Goal: Task Accomplishment & Management: Use online tool/utility

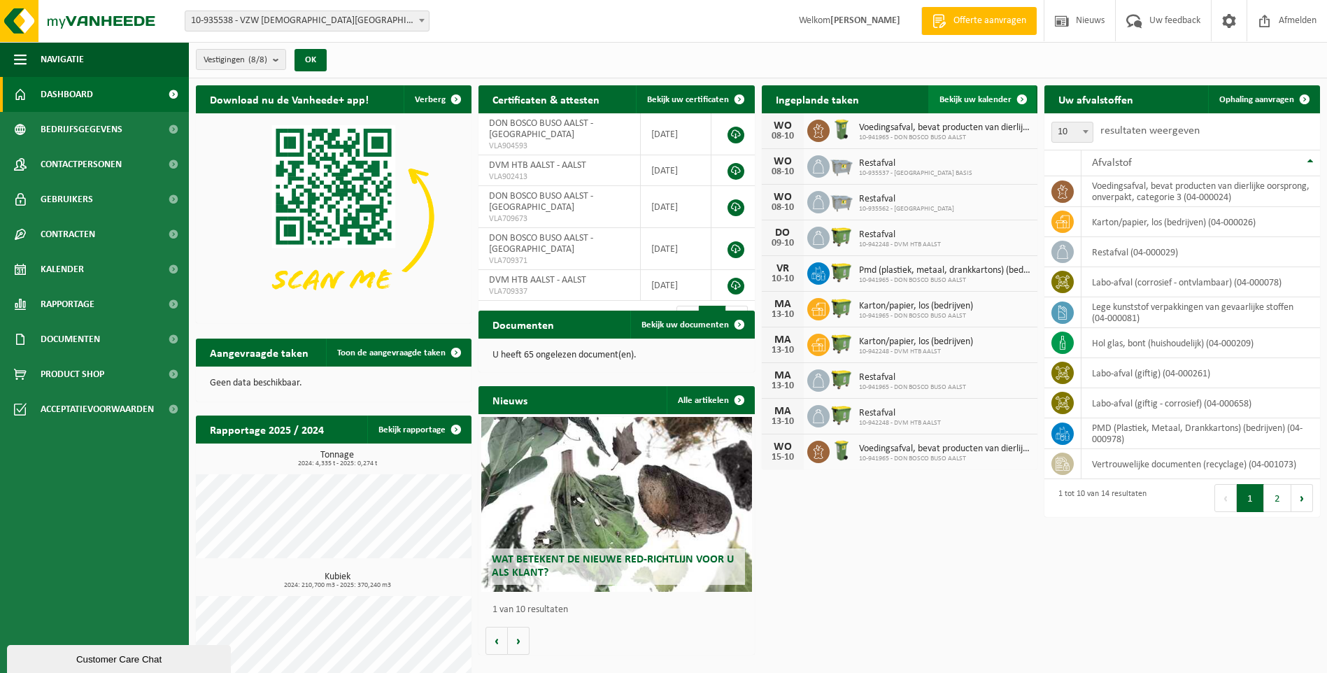
click at [995, 91] on link "Bekijk uw kalender" at bounding box center [982, 99] width 108 height 28
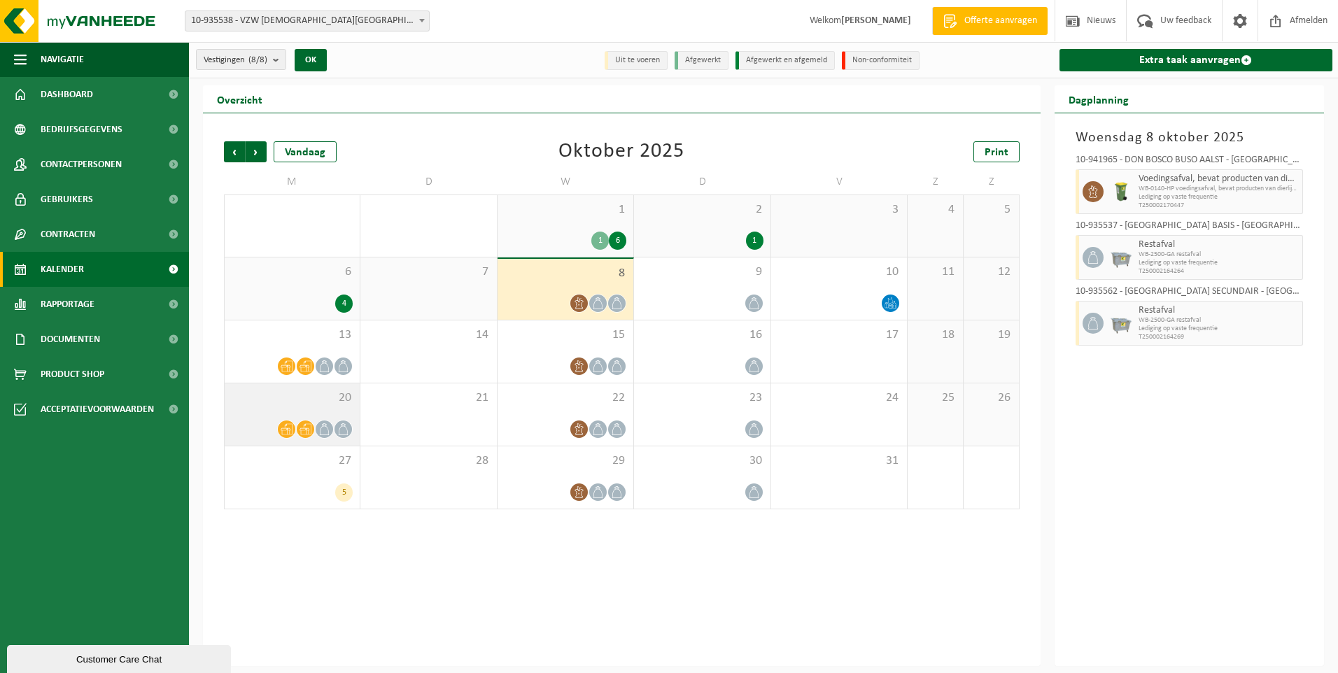
click at [295, 418] on div "20" at bounding box center [292, 414] width 135 height 62
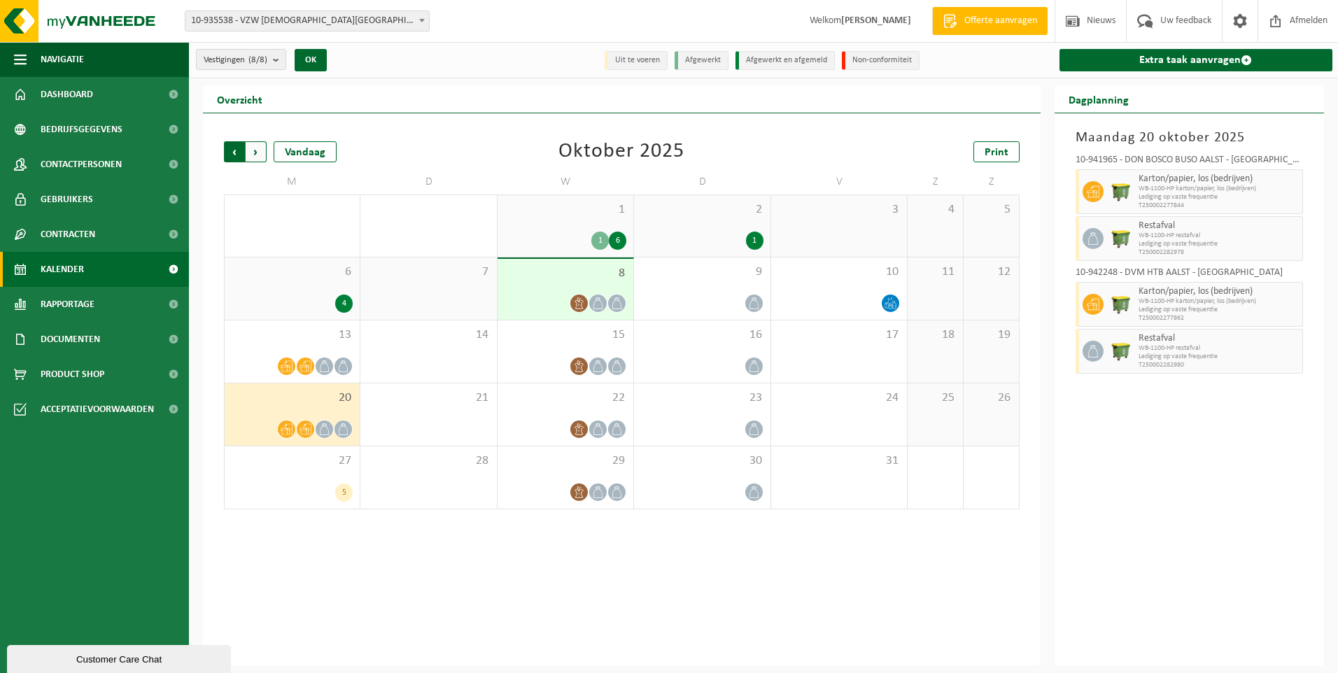
click at [255, 151] on span "Volgende" at bounding box center [256, 151] width 21 height 21
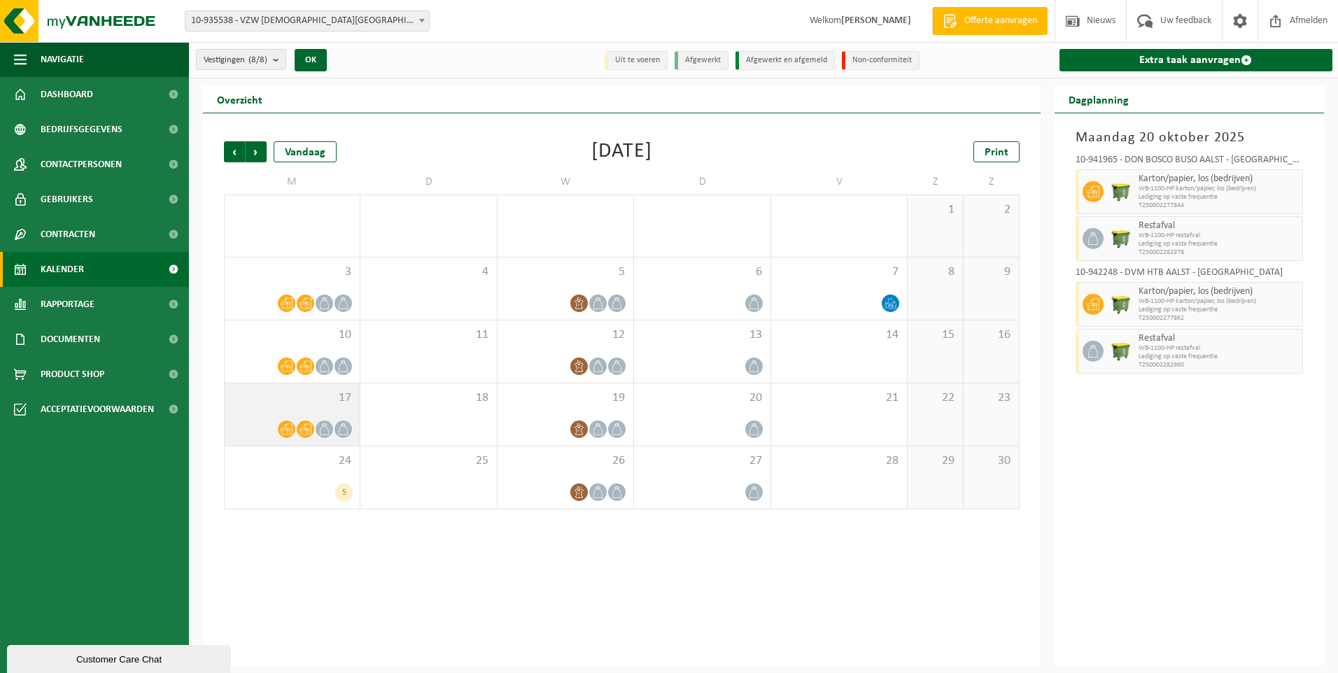
click at [267, 404] on span "17" at bounding box center [292, 397] width 121 height 15
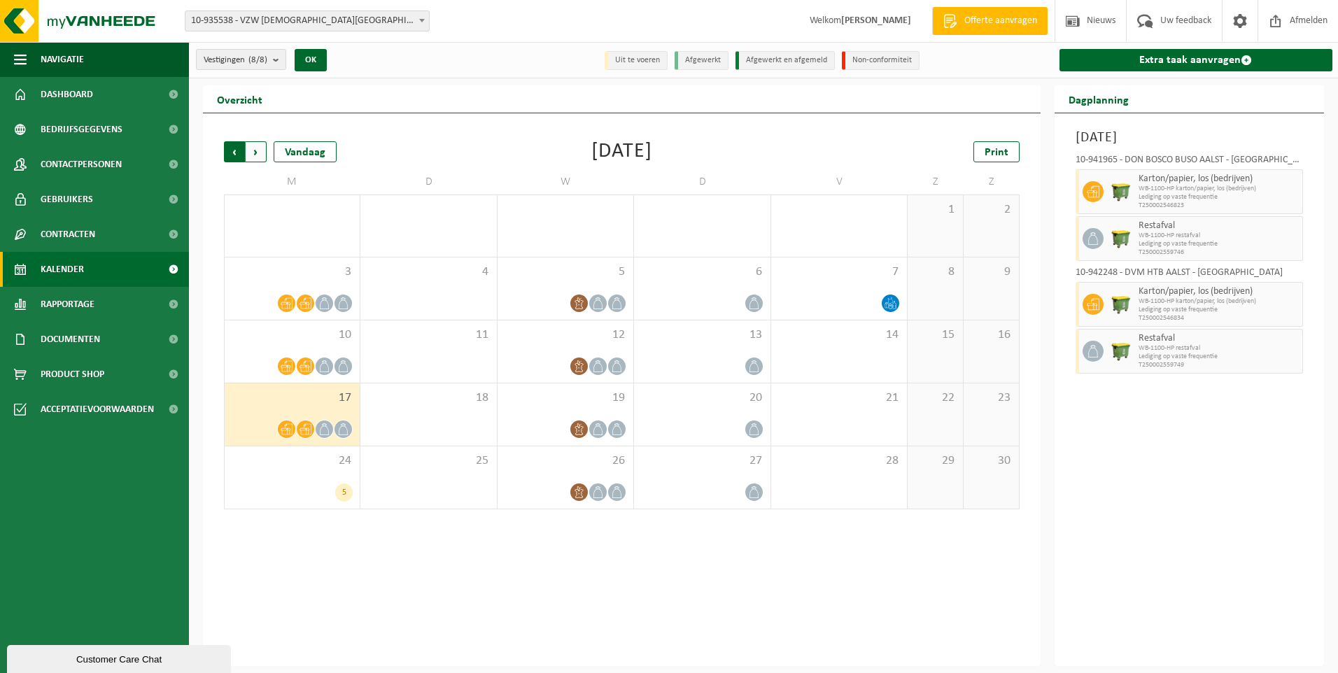
click at [252, 156] on span "Volgende" at bounding box center [256, 151] width 21 height 21
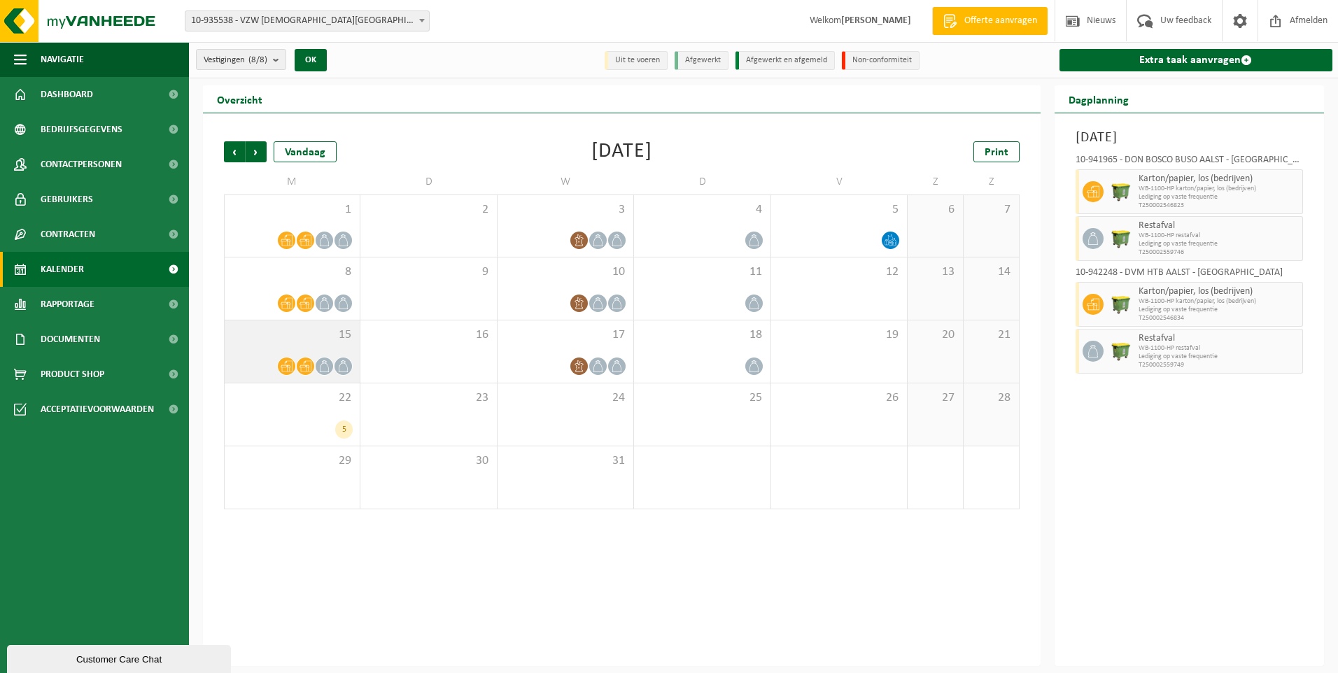
click at [270, 355] on div "15" at bounding box center [292, 351] width 135 height 62
click at [236, 153] on span "Vorige" at bounding box center [234, 151] width 21 height 21
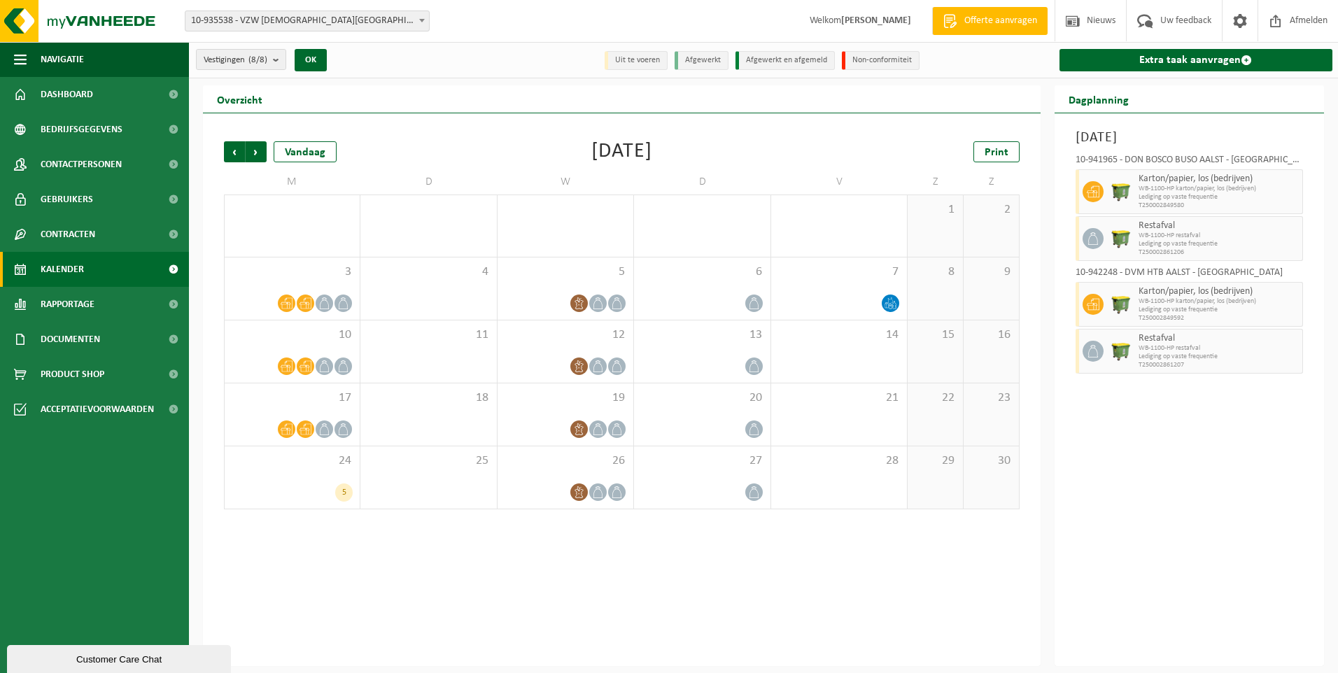
click at [236, 153] on span "Vorige" at bounding box center [234, 151] width 21 height 21
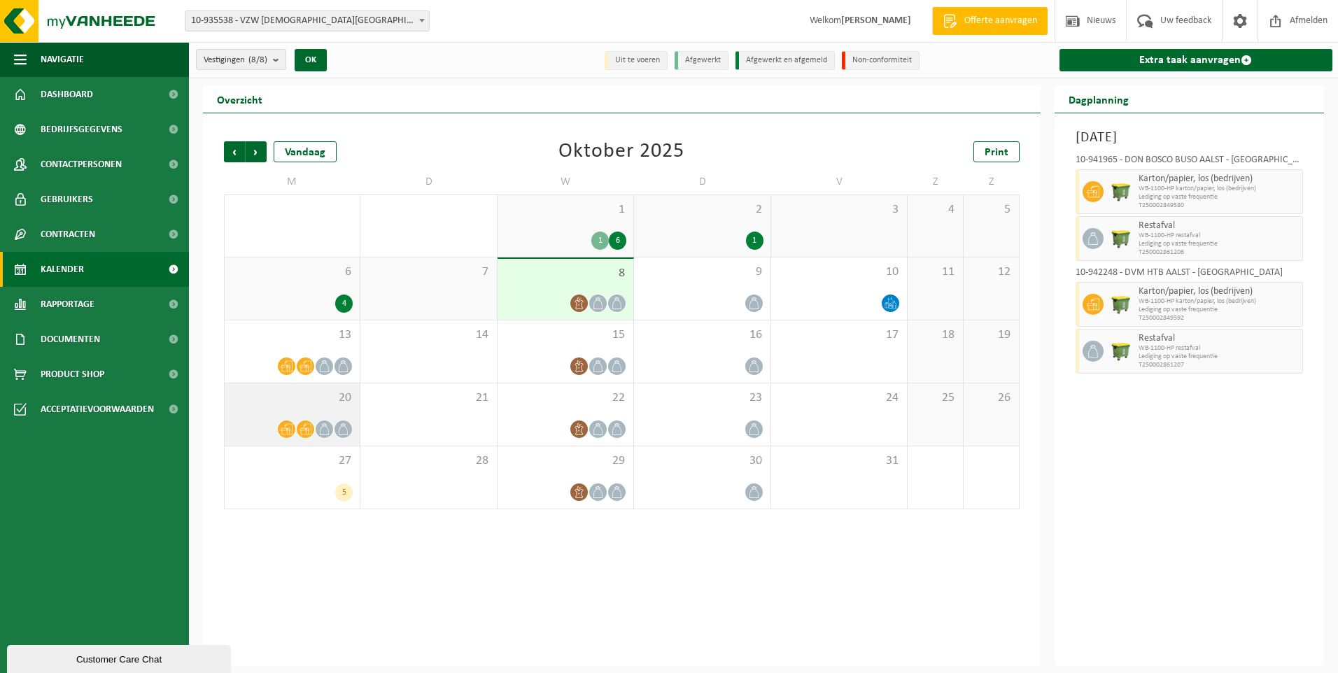
click at [292, 404] on span "20" at bounding box center [292, 397] width 121 height 15
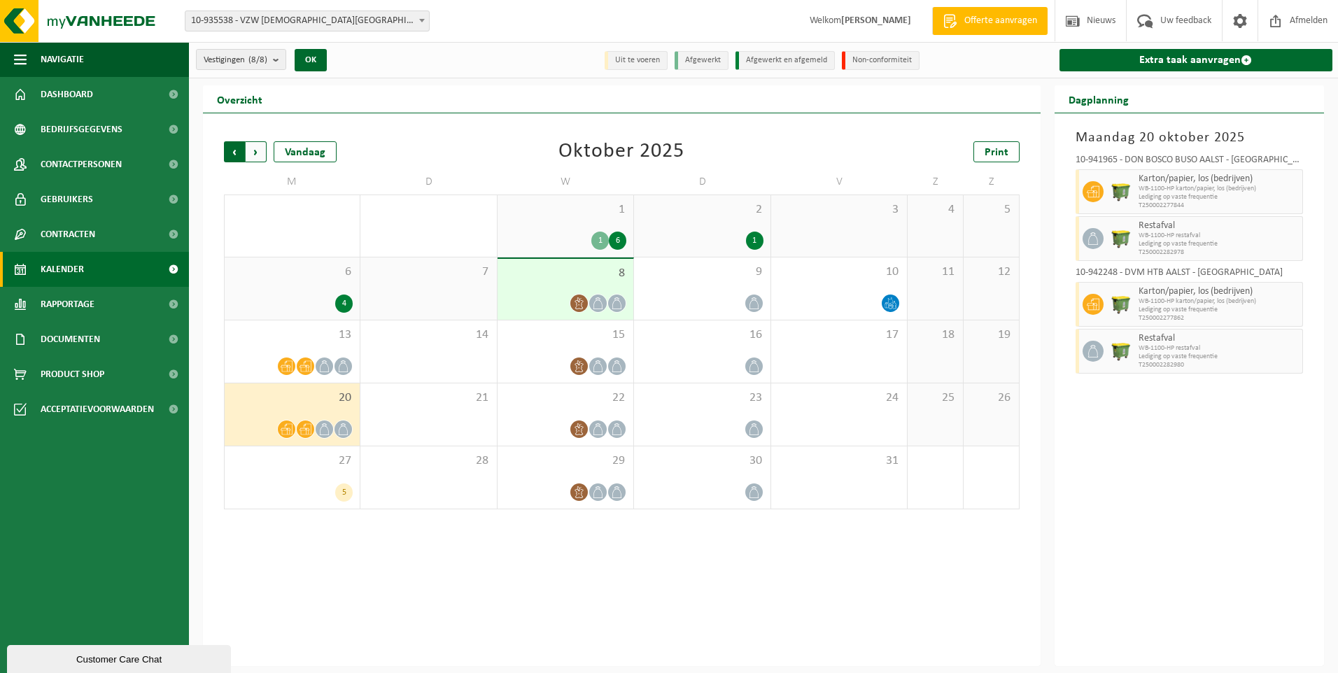
click at [252, 146] on span "Volgende" at bounding box center [256, 151] width 21 height 21
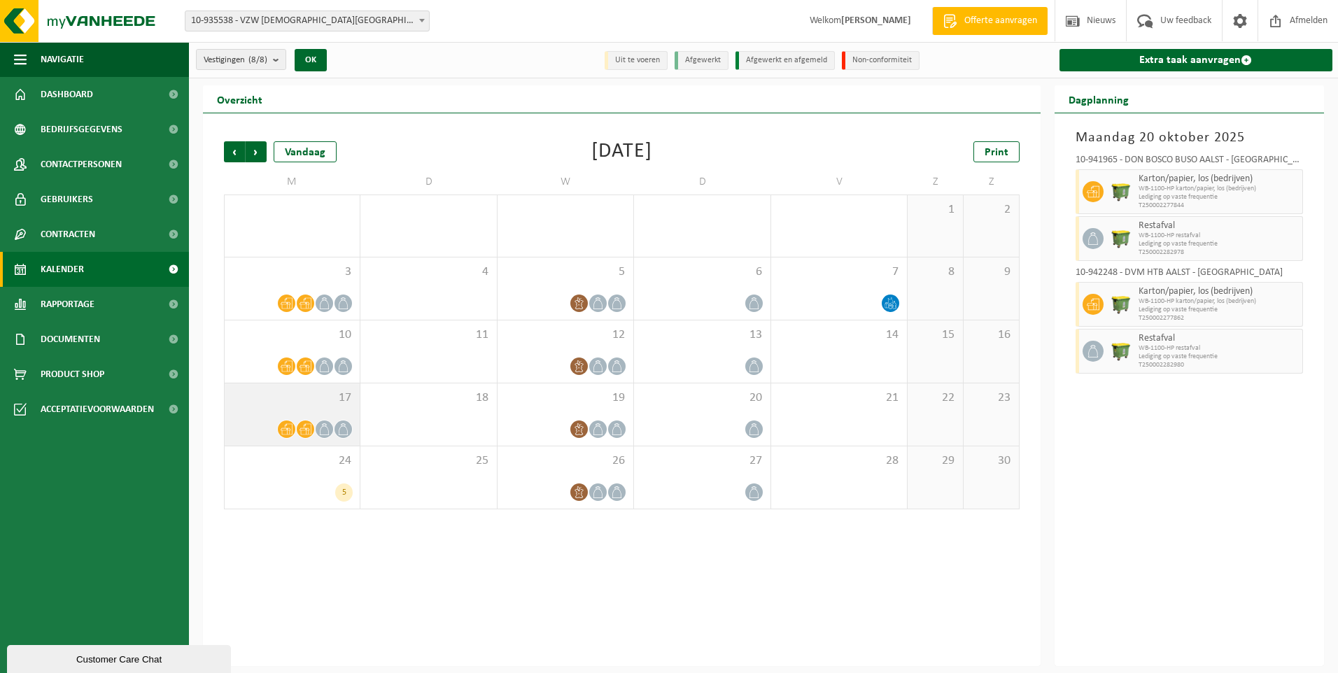
click at [272, 423] on div at bounding box center [292, 429] width 121 height 19
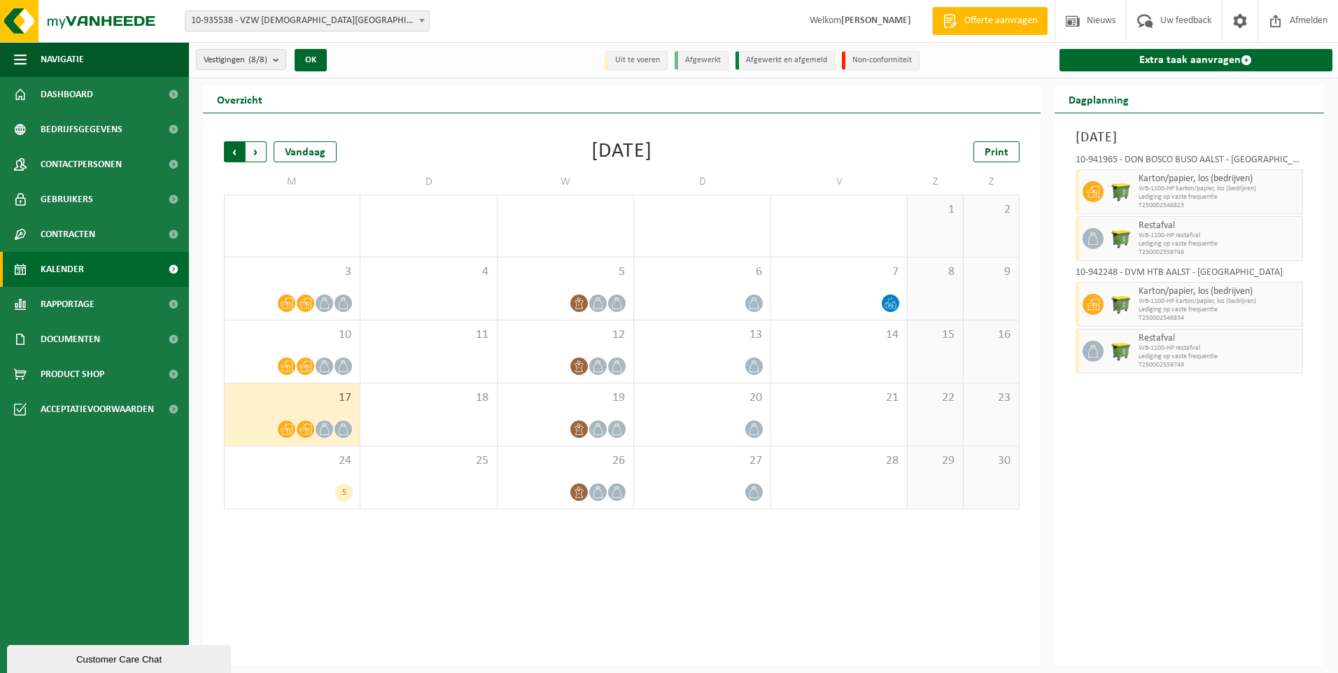
click at [258, 153] on span "Volgende" at bounding box center [256, 151] width 21 height 21
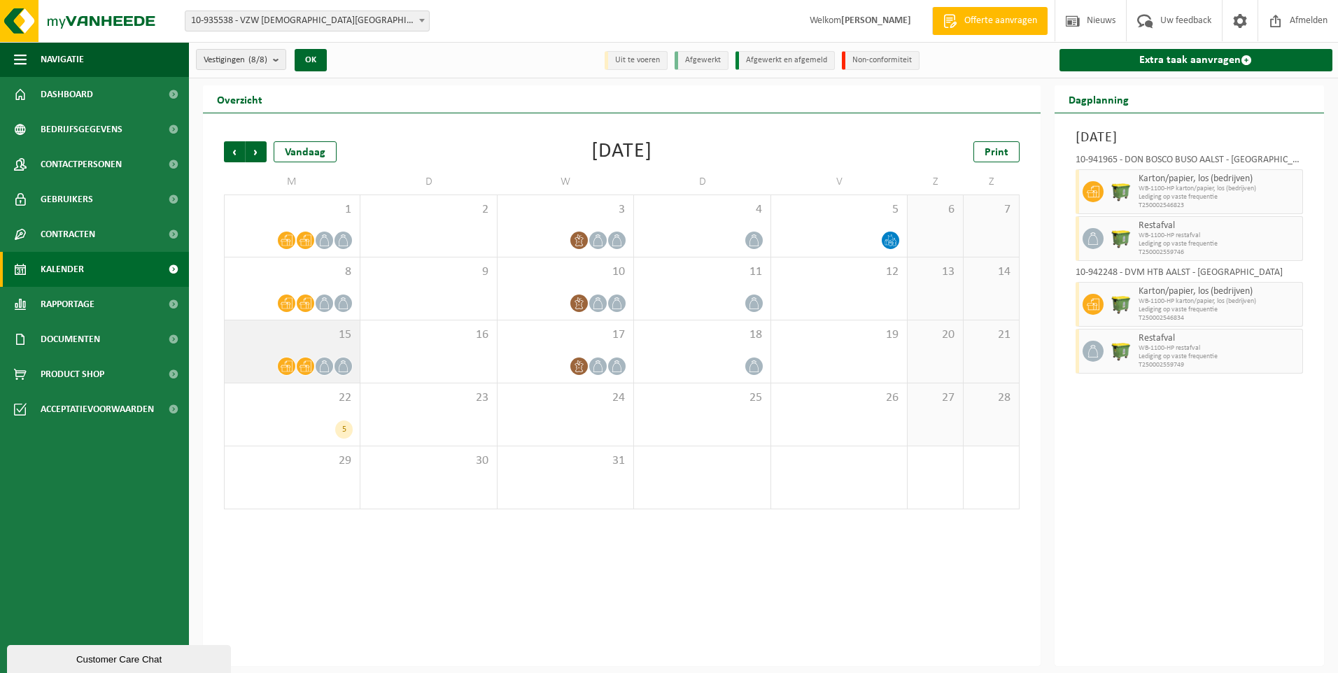
click at [243, 353] on div "15" at bounding box center [292, 351] width 135 height 62
click at [259, 150] on span "Volgende" at bounding box center [256, 151] width 21 height 21
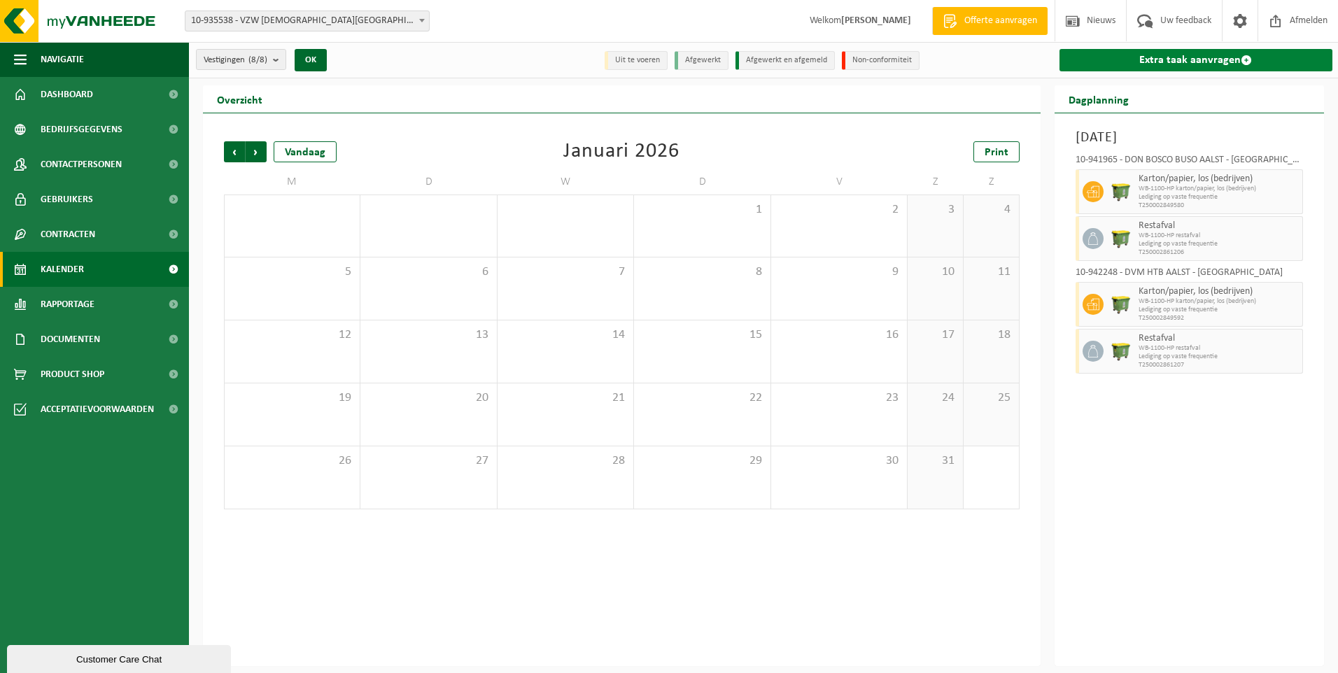
click at [1199, 59] on link "Extra taak aanvragen" at bounding box center [1196, 60] width 274 height 22
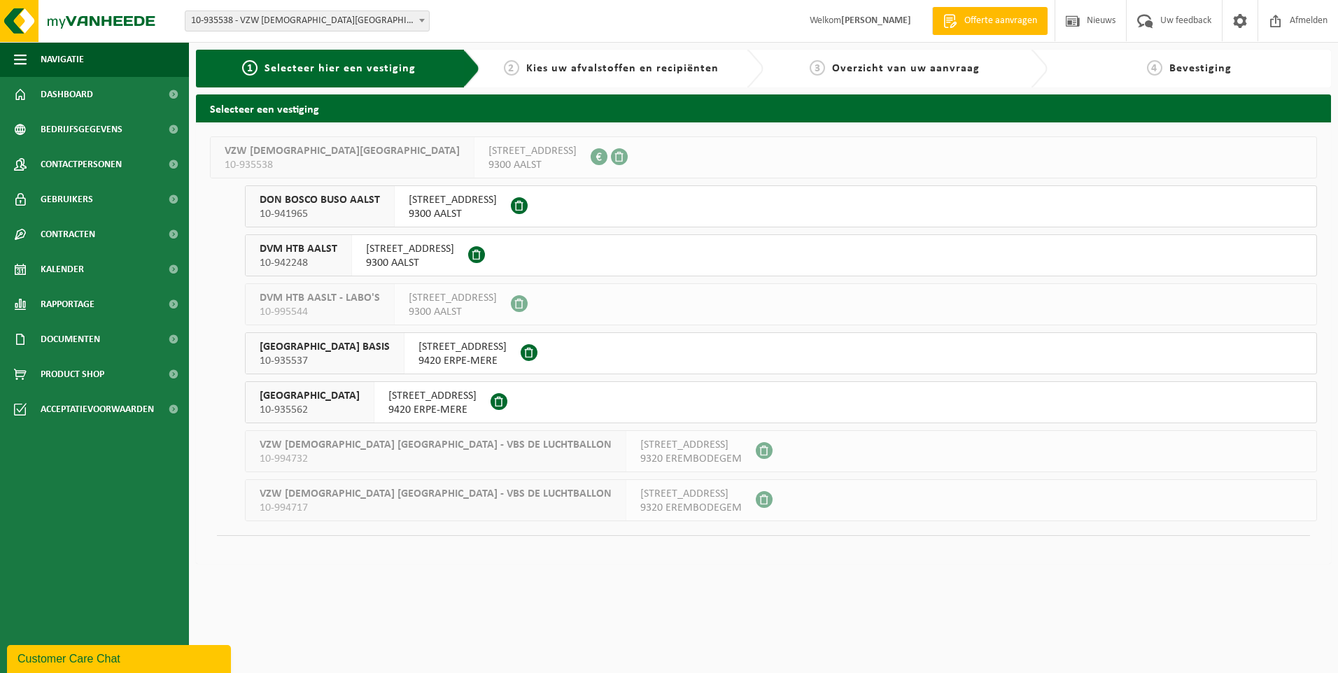
click at [321, 352] on span "SINT-JOZEFSCHOOL MERE BASIS" at bounding box center [325, 347] width 130 height 14
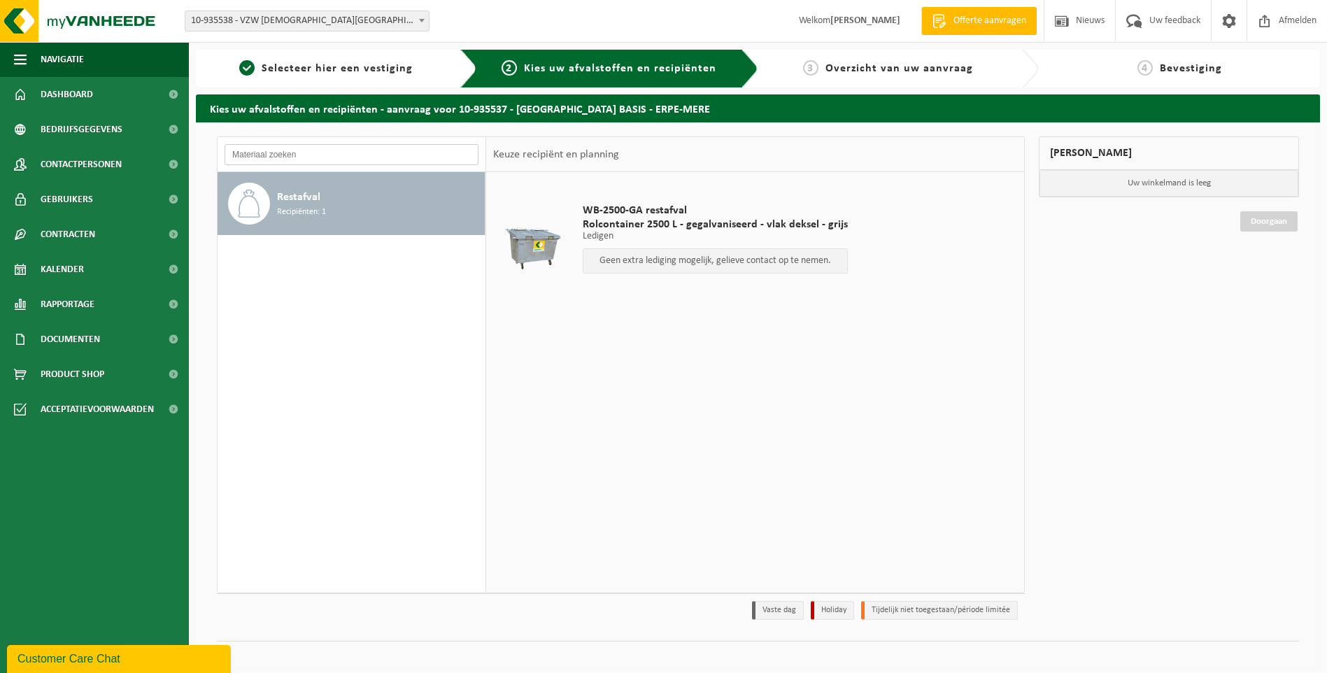
click at [269, 157] on input "text" at bounding box center [352, 154] width 254 height 21
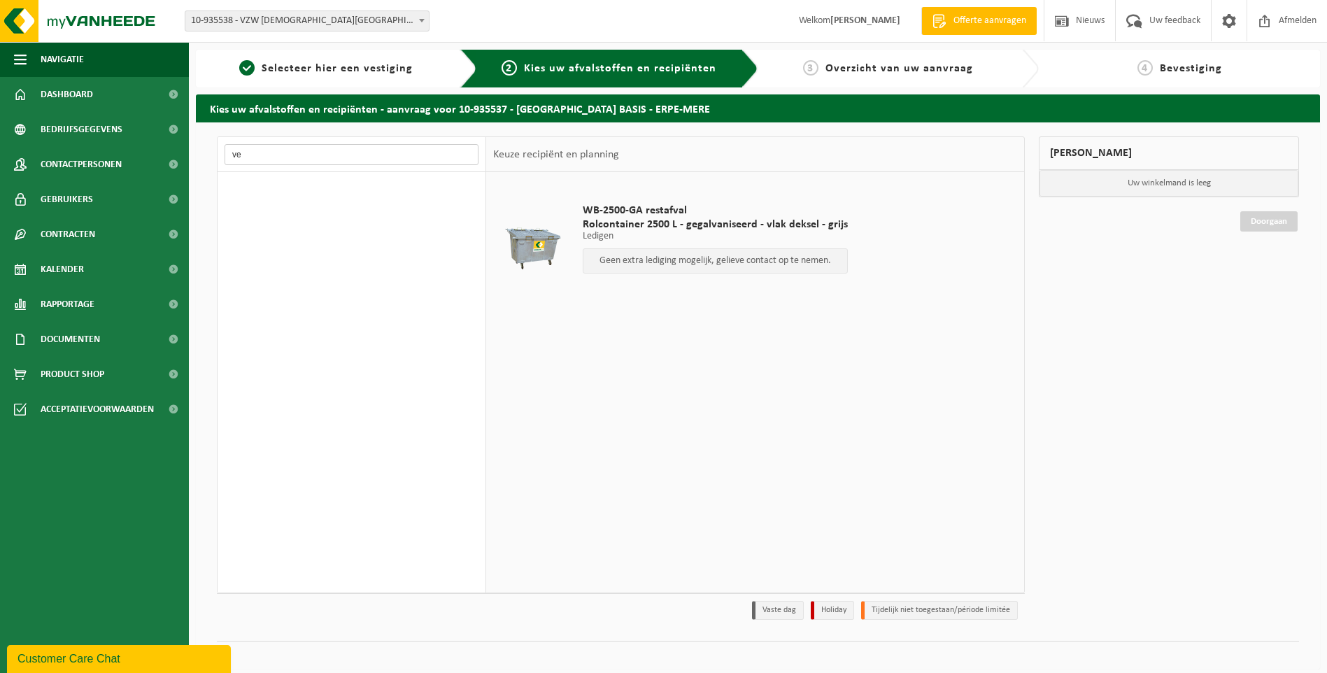
type input "v"
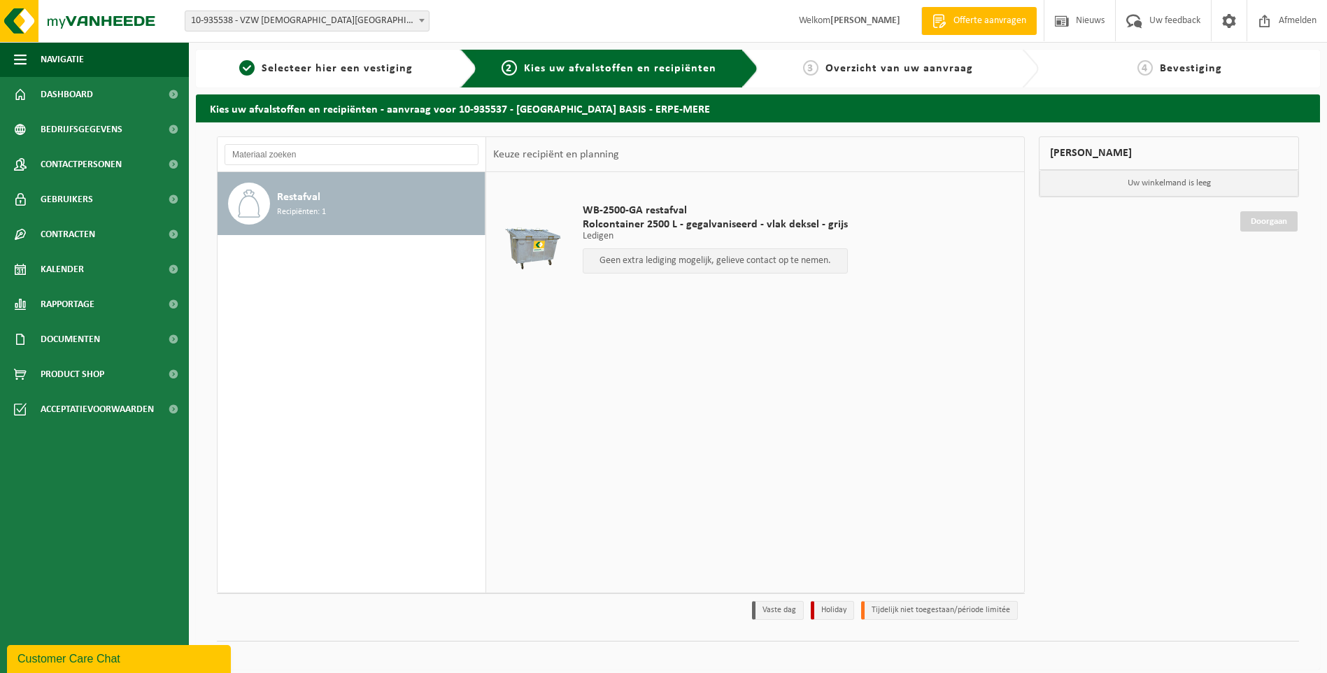
click at [283, 456] on div "Restafval Recipiënten: 1" at bounding box center [352, 382] width 269 height 420
